Goal: Task Accomplishment & Management: Use online tool/utility

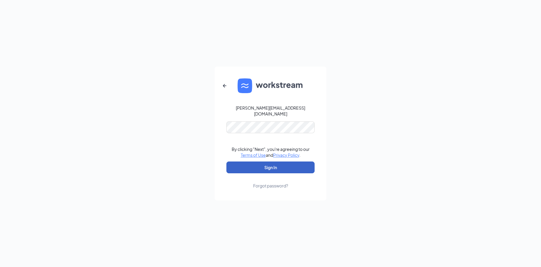
click at [275, 165] on button "Sign In" at bounding box center [271, 167] width 88 height 12
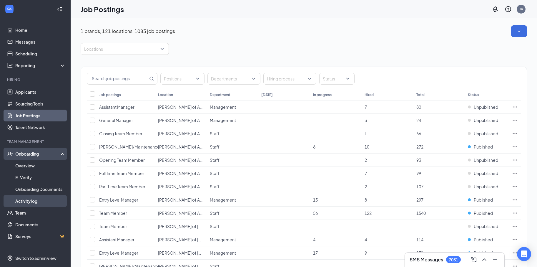
click at [24, 201] on link "Activity log" at bounding box center [40, 201] width 50 height 12
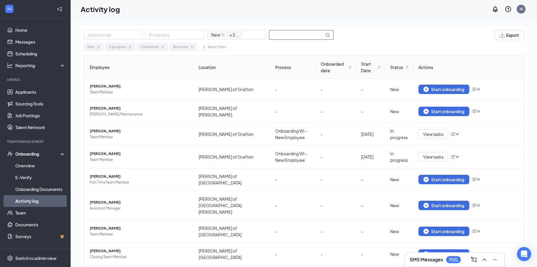
click at [282, 34] on input "text" at bounding box center [296, 34] width 55 height 9
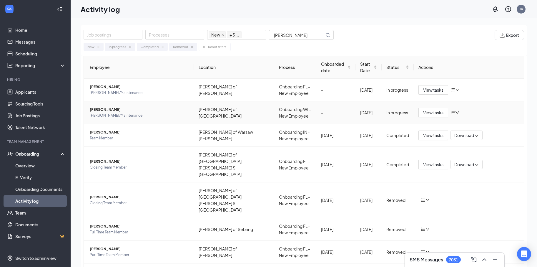
click at [101, 111] on span "[PERSON_NAME]" at bounding box center [139, 110] width 99 height 6
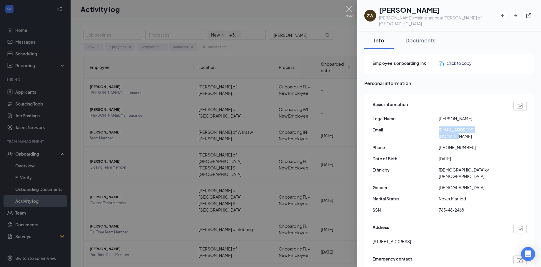
drag, startPoint x: 438, startPoint y: 124, endPoint x: 493, endPoint y: 124, distance: 55.3
click at [493, 126] on div "Email [EMAIL_ADDRESS][DOMAIN_NAME]" at bounding box center [450, 132] width 154 height 13
copy div "[EMAIL_ADDRESS][DOMAIN_NAME]"
click at [422, 36] on div "Documents" at bounding box center [421, 39] width 30 height 7
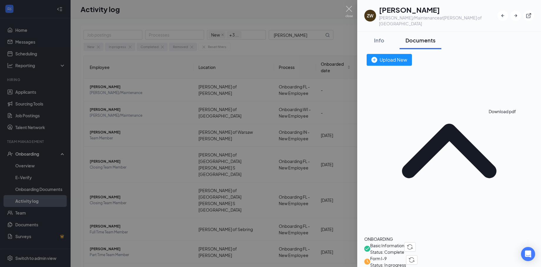
click at [349, 9] on img at bounding box center [349, 11] width 7 height 11
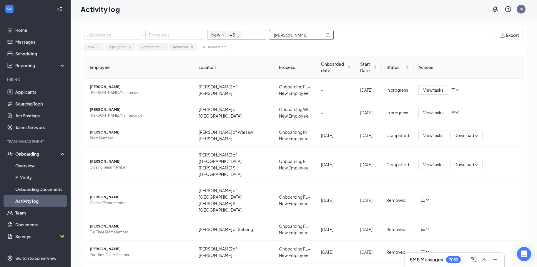
drag, startPoint x: 291, startPoint y: 34, endPoint x: 254, endPoint y: 36, distance: 37.1
click at [255, 36] on div "Job postings Processes New In progress Completed Removed + 3 ... [PERSON_NAME]" at bounding box center [212, 35] width 256 height 10
type input "b"
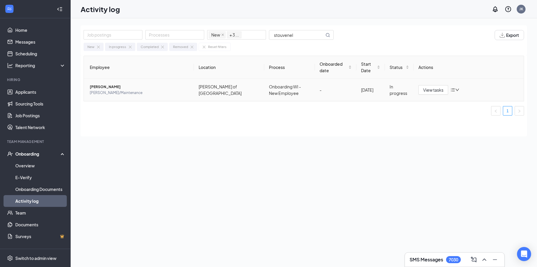
click at [103, 88] on span "[PERSON_NAME]" at bounding box center [139, 87] width 99 height 6
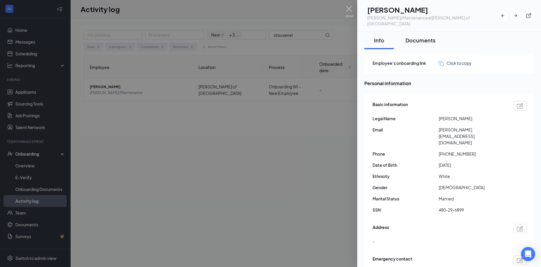
click at [419, 36] on div "Documents" at bounding box center [421, 39] width 30 height 7
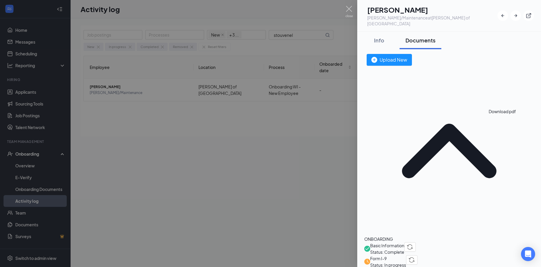
click at [349, 9] on img at bounding box center [349, 11] width 7 height 11
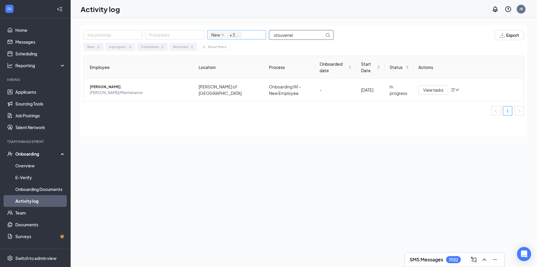
drag, startPoint x: 300, startPoint y: 35, endPoint x: 255, endPoint y: 36, distance: 44.4
click at [256, 35] on div "Job postings Processes New In progress Completed Removed + 3 ... stouvenel" at bounding box center [212, 35] width 256 height 10
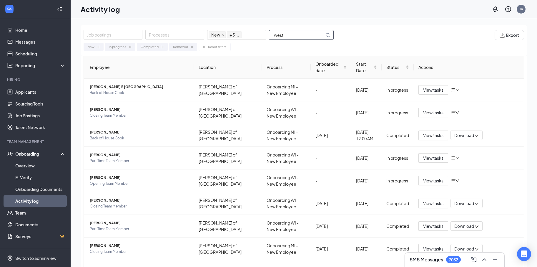
click at [328, 35] on icon "MagnifyingGlass" at bounding box center [327, 35] width 5 height 5
drag, startPoint x: 292, startPoint y: 36, endPoint x: 248, endPoint y: 39, distance: 44.0
click at [248, 39] on div "Job postings Processes New In progress Completed Removed + 3 ... west" at bounding box center [212, 35] width 256 height 10
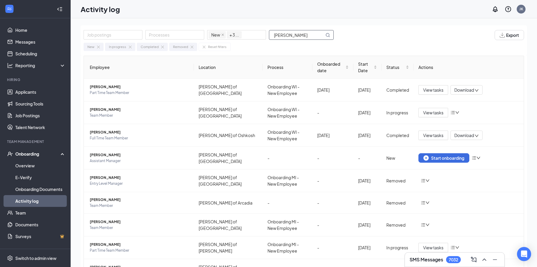
type input "[PERSON_NAME]"
click at [329, 34] on icon "MagnifyingGlass" at bounding box center [328, 35] width 4 height 4
click at [96, 109] on span "[PERSON_NAME]" at bounding box center [139, 110] width 99 height 6
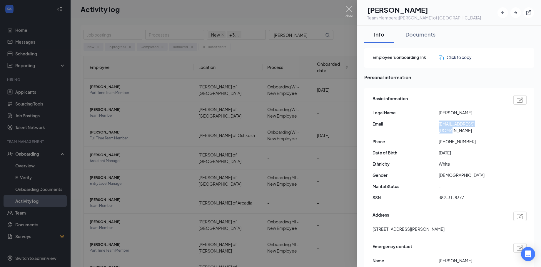
drag, startPoint x: 440, startPoint y: 124, endPoint x: 485, endPoint y: 126, distance: 44.8
click at [485, 126] on span "[EMAIL_ADDRESS][DOMAIN_NAME]" at bounding box center [472, 126] width 66 height 13
copy span "[EMAIL_ADDRESS][DOMAIN_NAME]"
click at [427, 34] on div "Documents" at bounding box center [421, 34] width 30 height 7
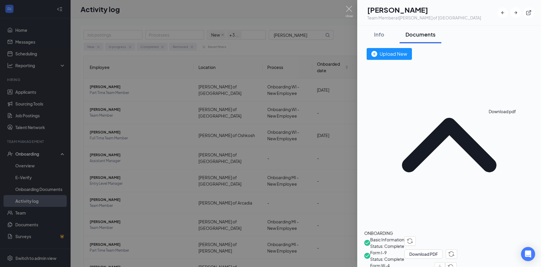
click at [443, 264] on img "button" at bounding box center [440, 266] width 5 height 5
click at [443, 249] on button "Download PDF" at bounding box center [424, 253] width 39 height 9
drag, startPoint x: 348, startPoint y: 7, endPoint x: 337, endPoint y: 14, distance: 13.2
click at [348, 7] on img at bounding box center [349, 11] width 7 height 11
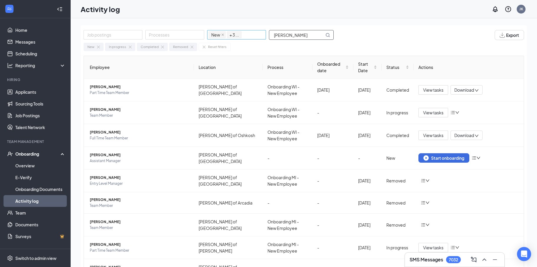
drag, startPoint x: 302, startPoint y: 33, endPoint x: 242, endPoint y: 29, distance: 59.3
click at [237, 34] on div "Job postings Processes New In progress Completed Removed + 3 ... [PERSON_NAME]" at bounding box center [212, 35] width 256 height 10
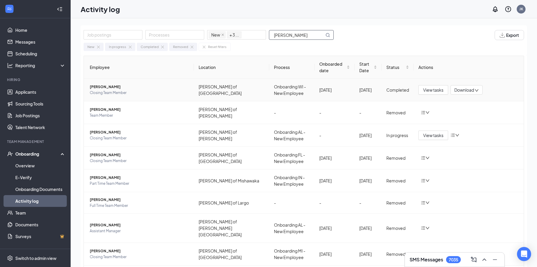
type input "[PERSON_NAME]"
drag, startPoint x: 294, startPoint y: 33, endPoint x: 247, endPoint y: 30, distance: 46.9
click at [242, 36] on div "Job postings Processes New In progress Completed Removed + 3 ... [GEOGRAPHIC_DA…" at bounding box center [212, 35] width 256 height 10
